Goal: Register for event/course

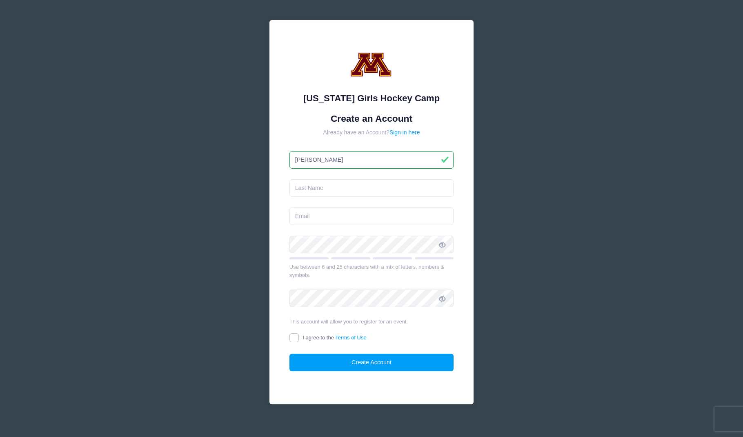
type input "[PERSON_NAME]"
drag, startPoint x: 433, startPoint y: 218, endPoint x: 422, endPoint y: 217, distance: 11.1
click at [433, 218] on input "email" at bounding box center [372, 217] width 165 height 18
click at [406, 216] on input "email" at bounding box center [372, 217] width 165 height 18
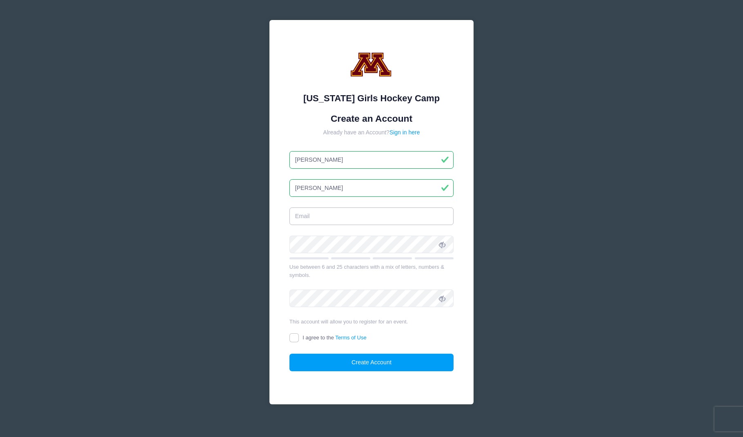
click at [414, 213] on input "email" at bounding box center [372, 217] width 165 height 18
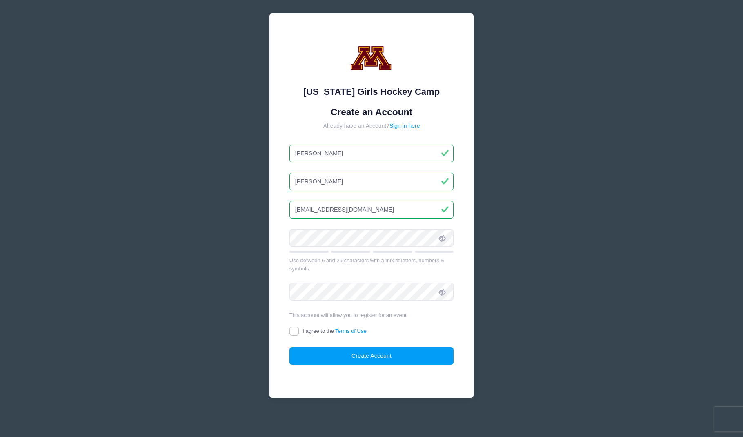
scroll to position [6, 0]
type input "[EMAIL_ADDRESS][DOMAIN_NAME]"
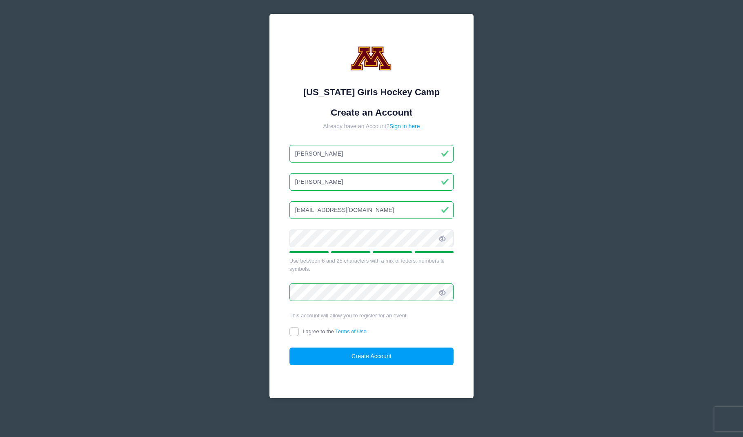
click at [296, 330] on input "I agree to the Terms of Use" at bounding box center [294, 331] width 9 height 9
checkbox input "true"
click at [378, 355] on button "Create Account" at bounding box center [372, 357] width 165 height 18
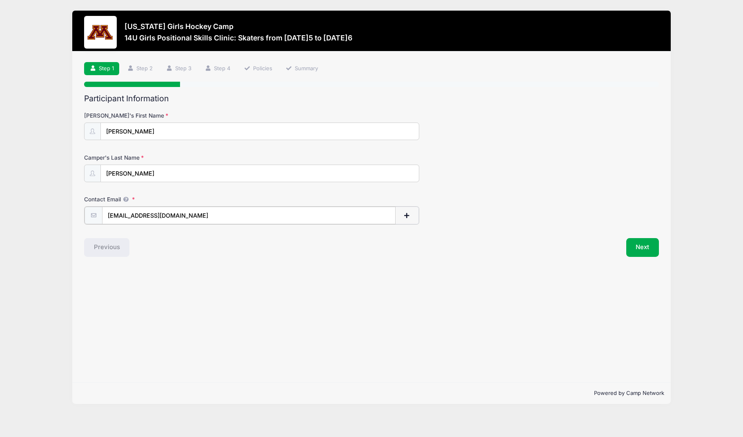
type input "[EMAIL_ADDRESS][DOMAIN_NAME]"
click at [248, 253] on div "Previous" at bounding box center [226, 246] width 292 height 19
click at [650, 247] on button "Next" at bounding box center [643, 246] width 33 height 19
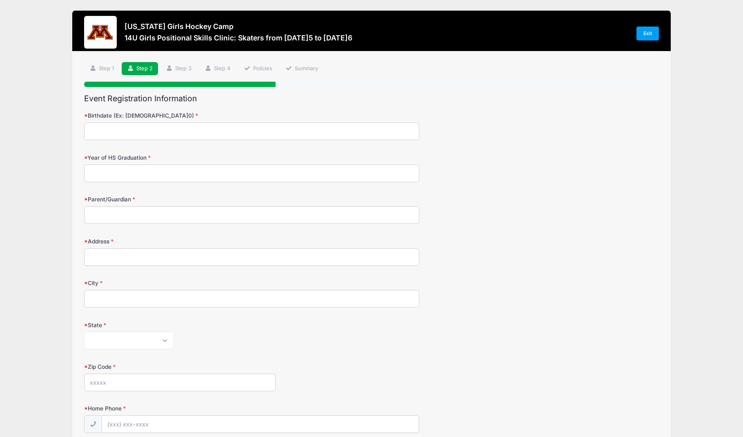
click at [150, 132] on input "Birthdate (Ex: [DEMOGRAPHIC_DATA]0)" at bounding box center [251, 132] width 335 height 18
type input "[DATE]2"
click at [189, 167] on input "Year of HS Graduation" at bounding box center [251, 174] width 335 height 18
type input "2031"
click at [180, 211] on input "Parent/Guardian" at bounding box center [251, 215] width 335 height 18
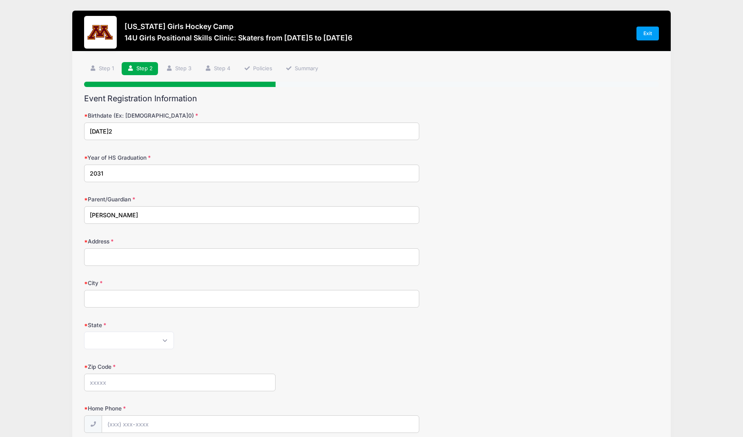
type input "[PERSON_NAME]"
type input "[STREET_ADDRESS]"
type input "Excelsior"
select select "MN"
drag, startPoint x: 147, startPoint y: 379, endPoint x: 137, endPoint y: 376, distance: 10.2
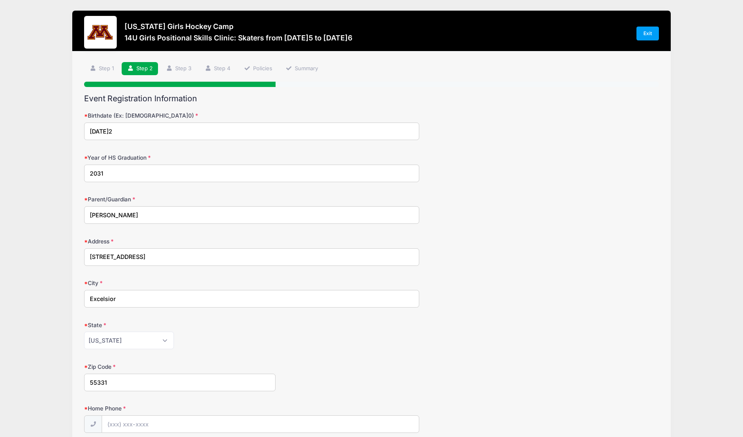
type input "55331"
click at [192, 413] on div "Home Phone" at bounding box center [371, 418] width 575 height 29
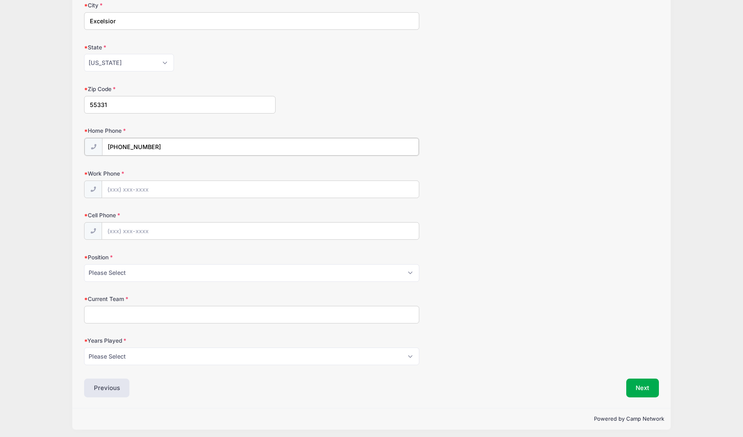
scroll to position [277, 0]
type input "[PHONE_NUMBER]"
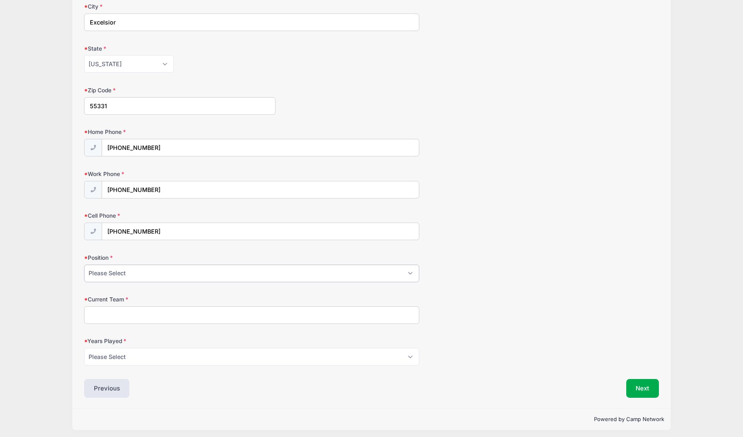
select select "Forward"
click at [360, 318] on input "Current Team" at bounding box center [251, 315] width 335 height 18
type input "O"
type input "WCF OS"
select select "7"
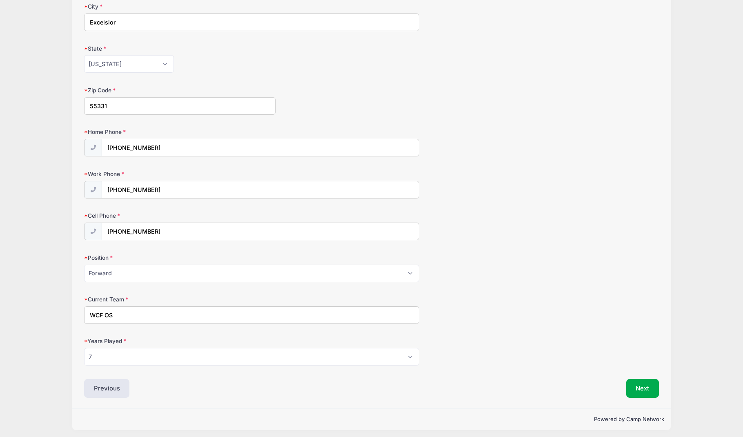
click at [637, 384] on button "Next" at bounding box center [643, 388] width 33 height 19
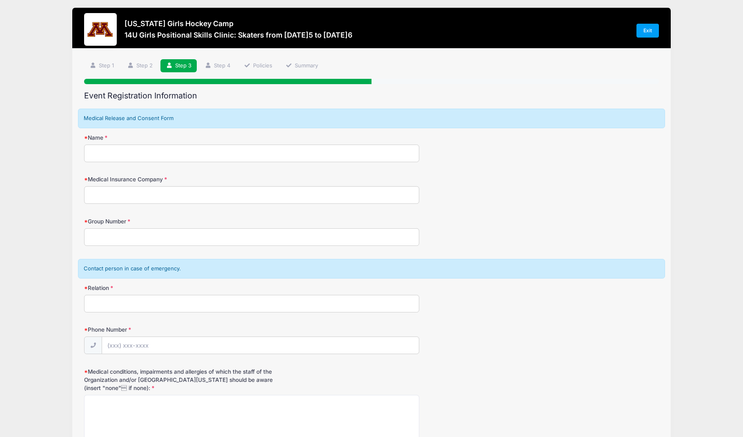
scroll to position [0, 0]
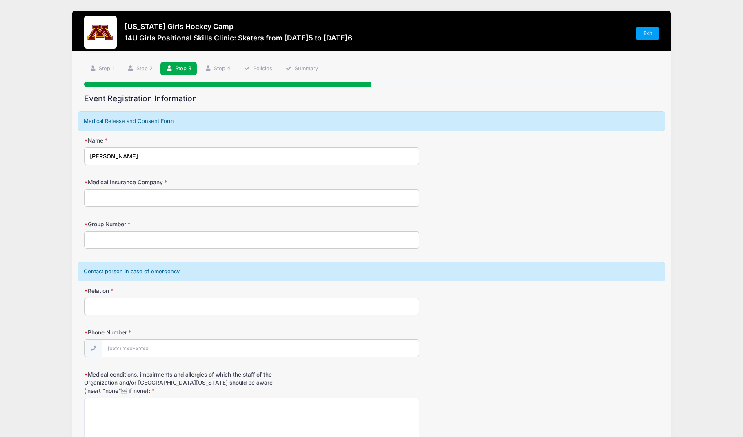
type input "John P Huber"
type input "Blue Cross of IL"
click at [140, 235] on input "Group Number" at bounding box center [251, 240] width 335 height 18
click at [125, 304] on input "Relation" at bounding box center [251, 307] width 335 height 18
click at [108, 305] on input "Margie Huber Mom" at bounding box center [251, 307] width 335 height 18
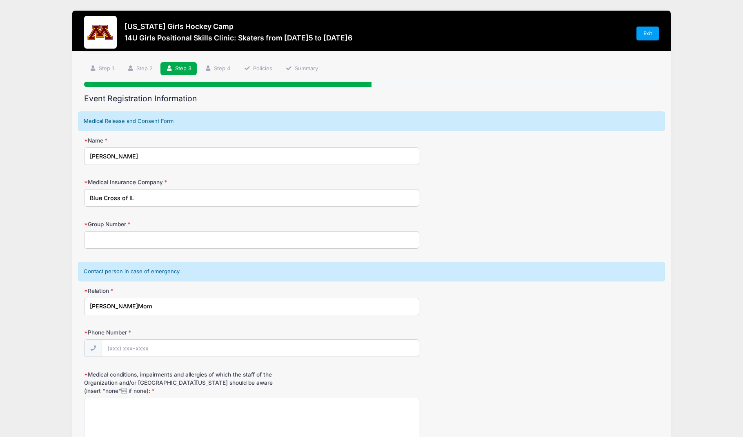
click at [134, 307] on input "Margaret Huber Mom" at bounding box center [251, 307] width 335 height 18
type input "Margaret Huber, Mom"
click at [134, 348] on input "Phone Number" at bounding box center [260, 349] width 317 height 18
type input "(312) 560-0745"
click at [138, 237] on input "Group Number" at bounding box center [251, 240] width 335 height 18
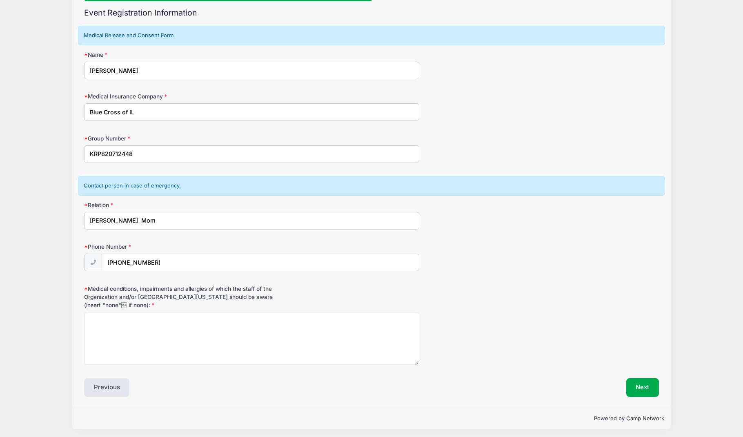
scroll to position [85, 0]
type input "KRP820712448"
click at [638, 383] on button "Next" at bounding box center [643, 388] width 33 height 19
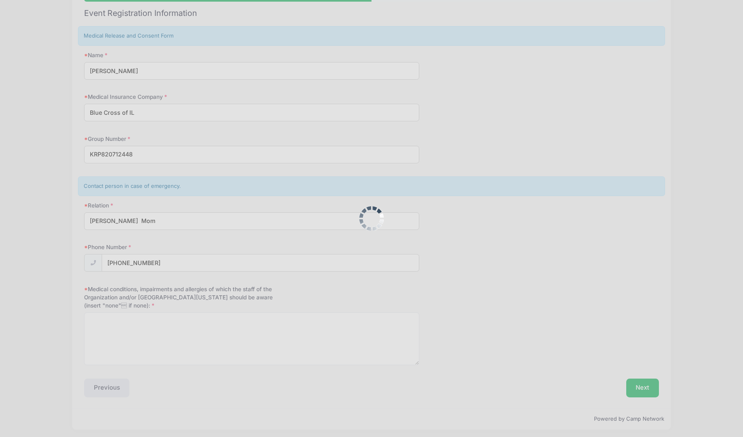
scroll to position [96, 0]
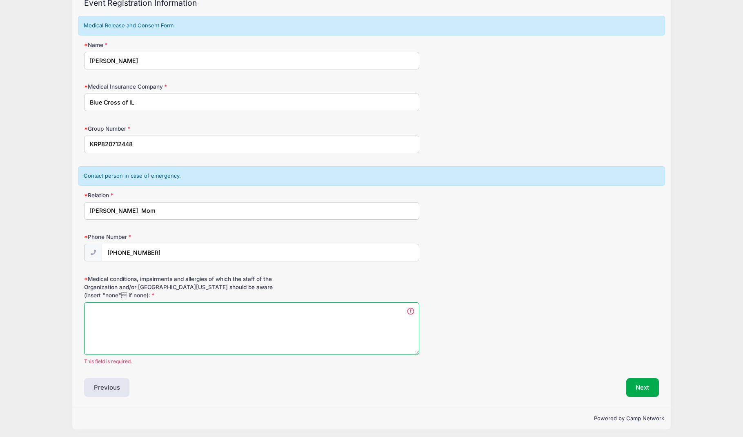
click at [312, 329] on textarea "Medical conditions, impairments and allergies of which the staff of the Organiz…" at bounding box center [251, 328] width 335 height 53
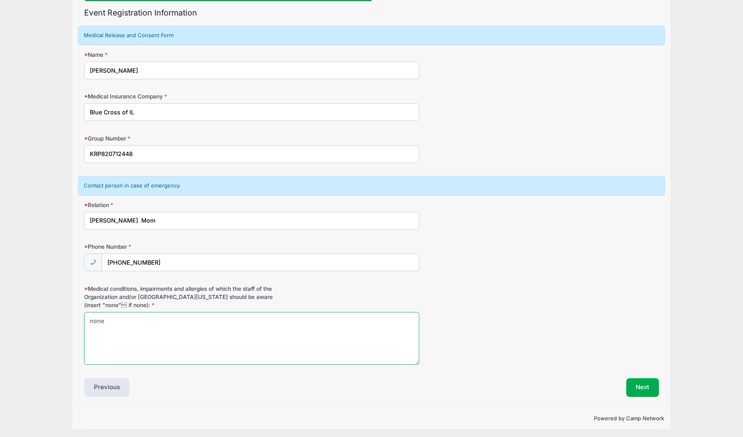
scroll to position [85, 0]
type textarea "none"
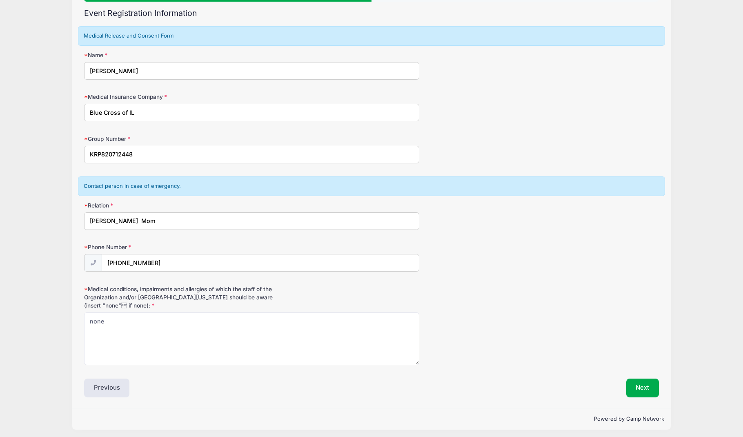
click at [645, 389] on button "Next" at bounding box center [643, 388] width 33 height 19
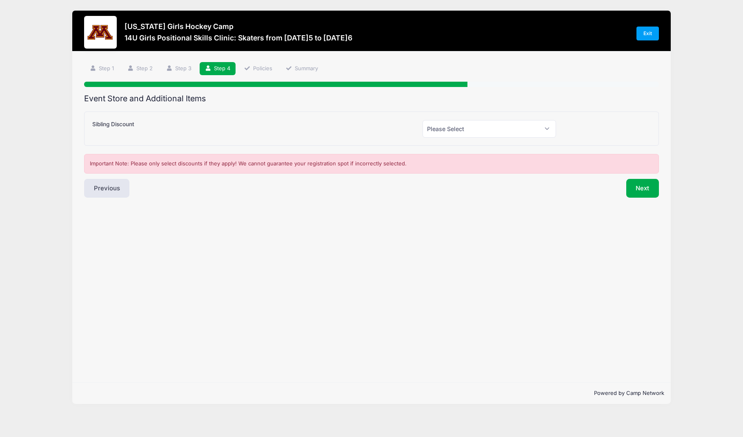
scroll to position [0, 0]
select select "1"
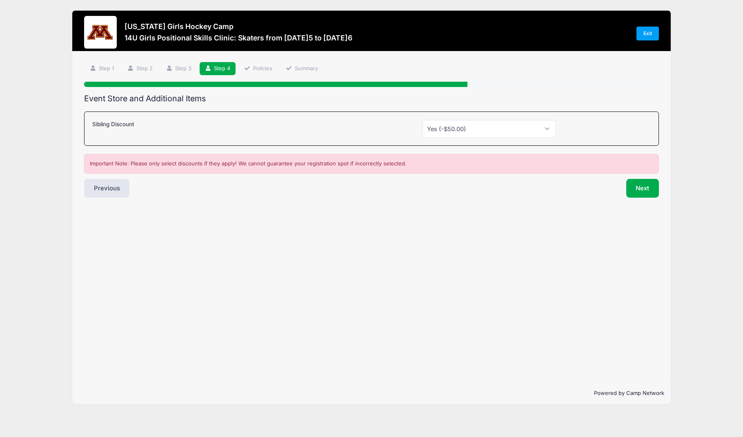
click at [648, 190] on button "Next" at bounding box center [643, 188] width 33 height 19
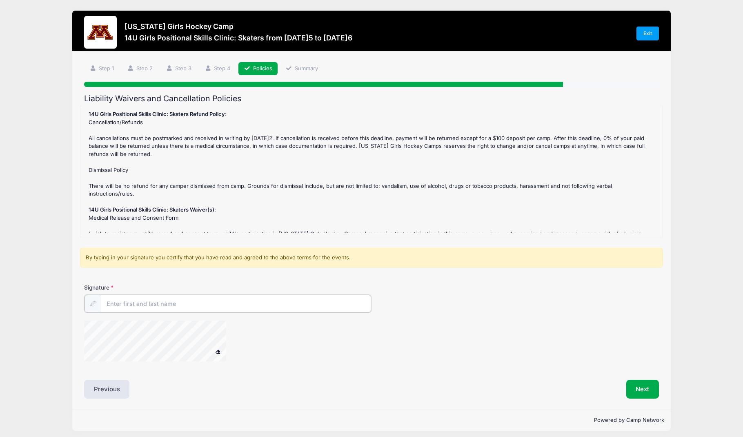
click at [239, 307] on input "Signature" at bounding box center [236, 304] width 270 height 18
type input "Margaret S Huber"
type input "Margaret Huber"
drag, startPoint x: 207, startPoint y: 299, endPoint x: 199, endPoint y: 303, distance: 8.8
click at [207, 299] on input "Margaret Huber" at bounding box center [235, 304] width 271 height 18
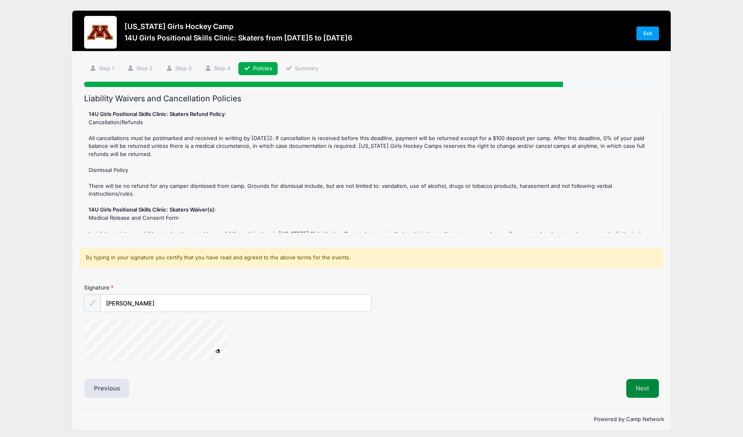
click at [646, 389] on button "Next" at bounding box center [643, 388] width 33 height 19
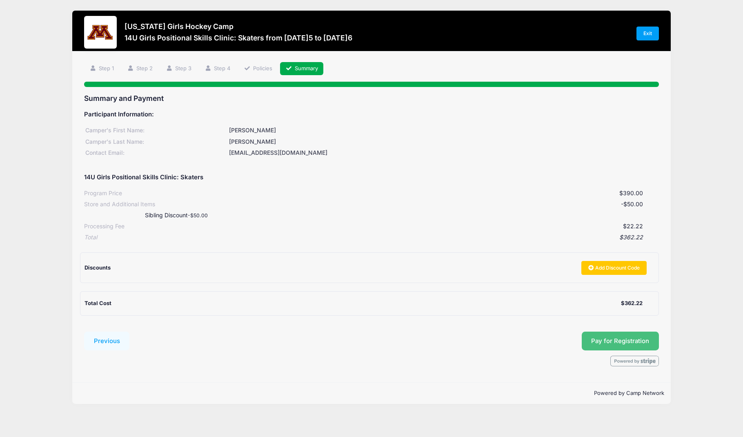
click at [630, 337] on button "Pay for Registration" at bounding box center [621, 341] width 78 height 19
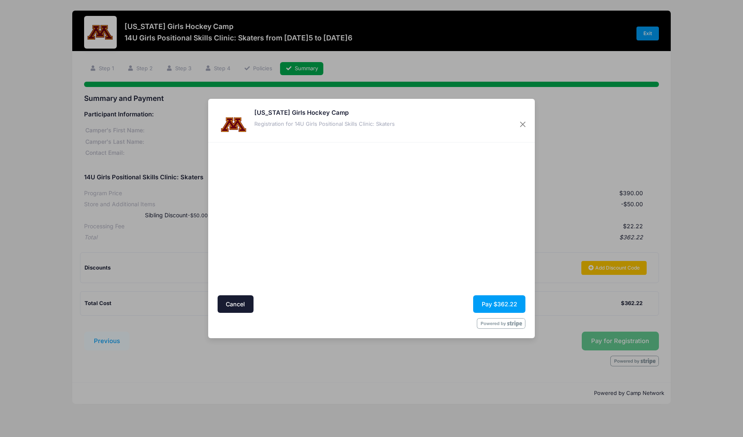
click at [308, 257] on div at bounding box center [293, 219] width 150 height 145
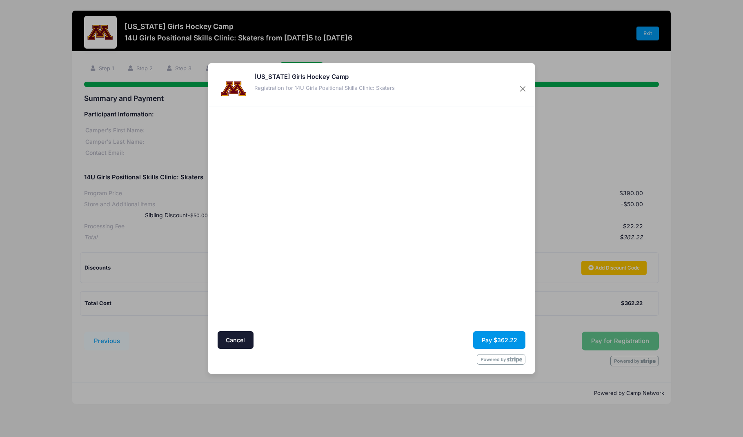
click at [496, 339] on button "Pay $362.22" at bounding box center [499, 340] width 52 height 18
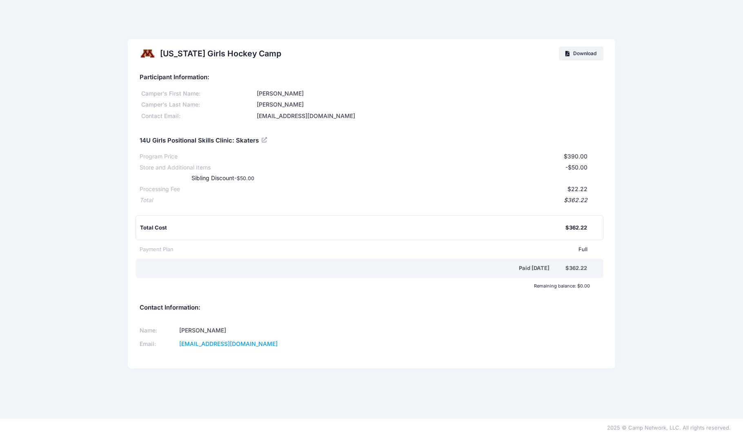
click at [395, 63] on div "[US_STATE] Girls Hockey Camp Download" at bounding box center [372, 53] width 488 height 29
